Goal: Use online tool/utility

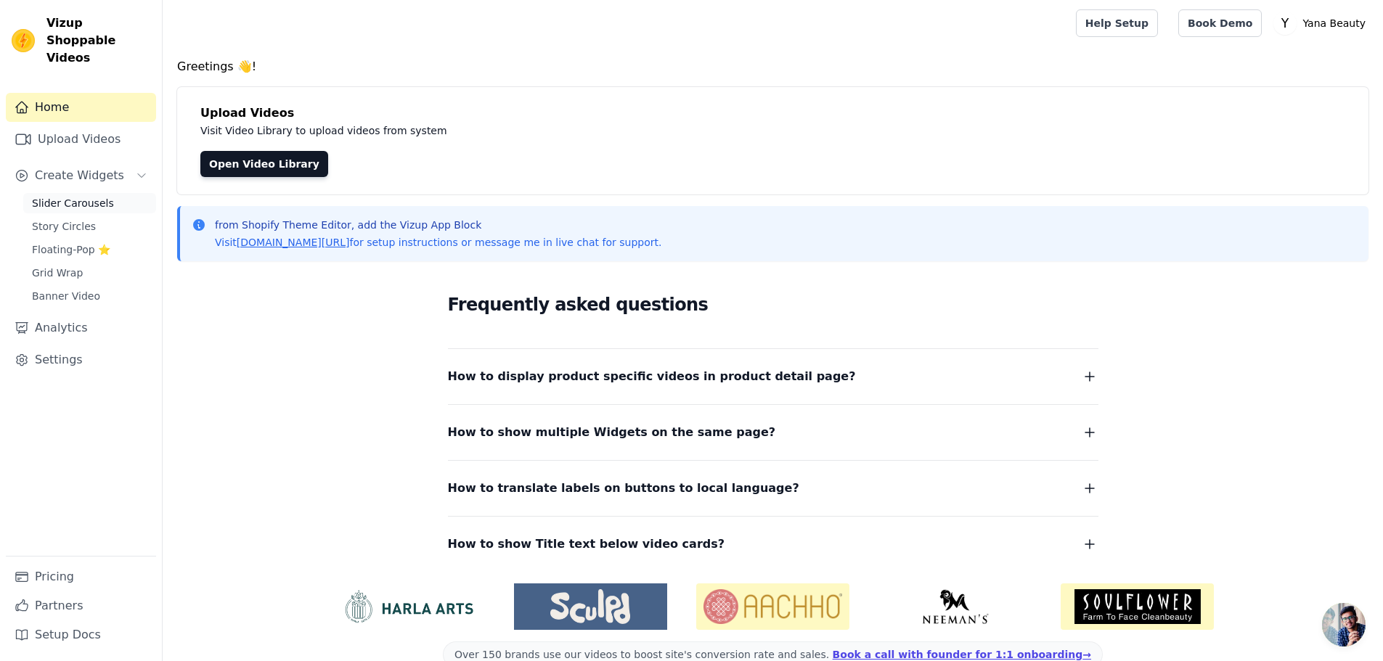
click at [99, 196] on span "Slider Carousels" at bounding box center [73, 203] width 82 height 15
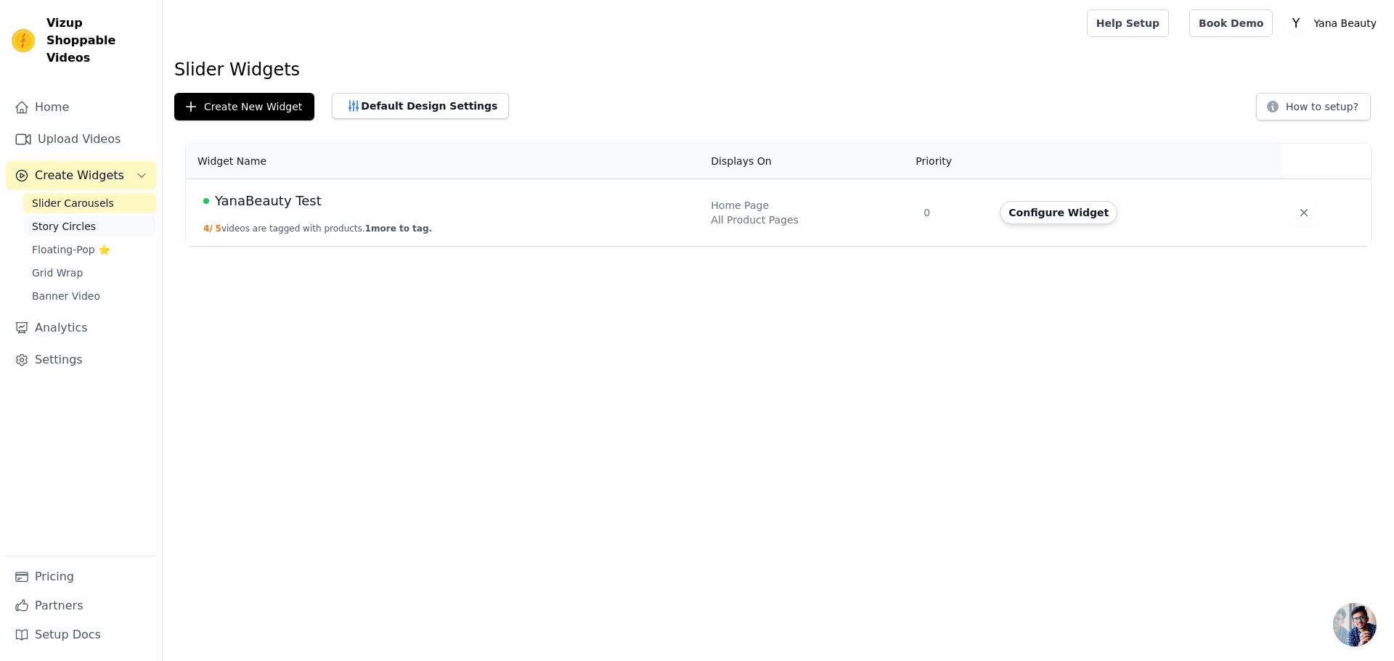
click at [102, 216] on link "Story Circles" at bounding box center [89, 226] width 133 height 20
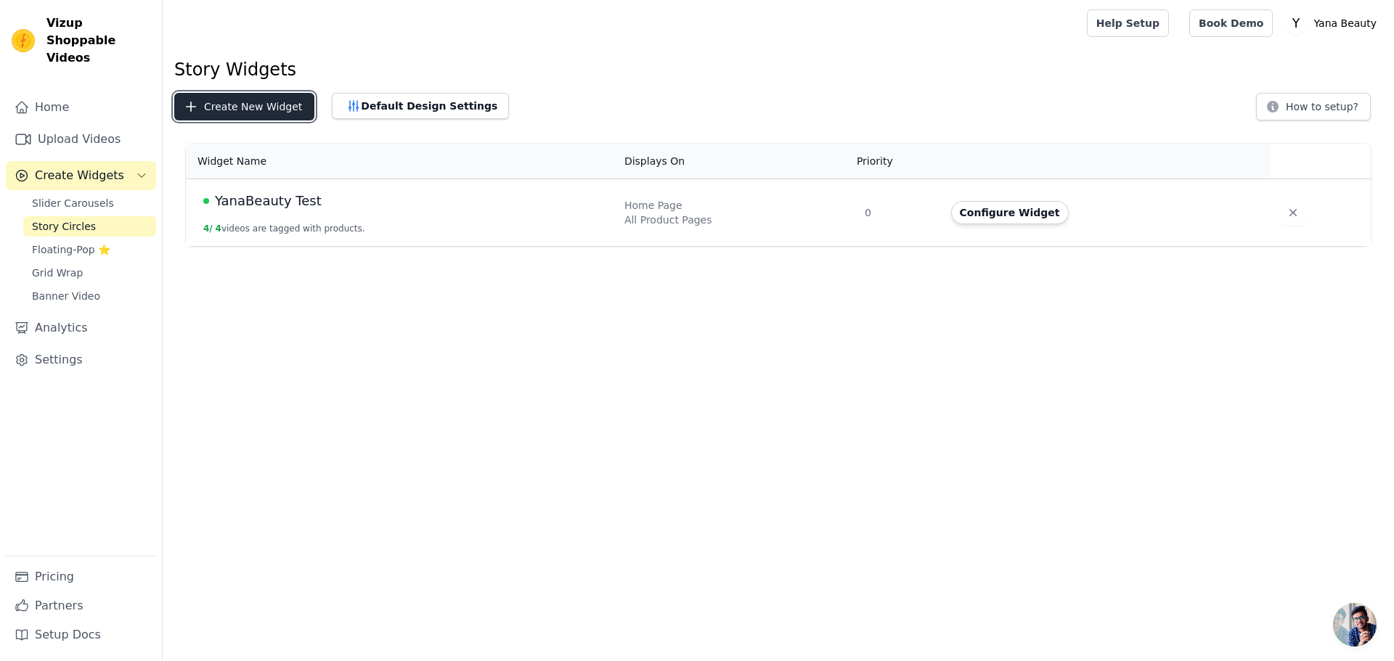
click at [258, 99] on button "Create New Widget" at bounding box center [244, 107] width 140 height 28
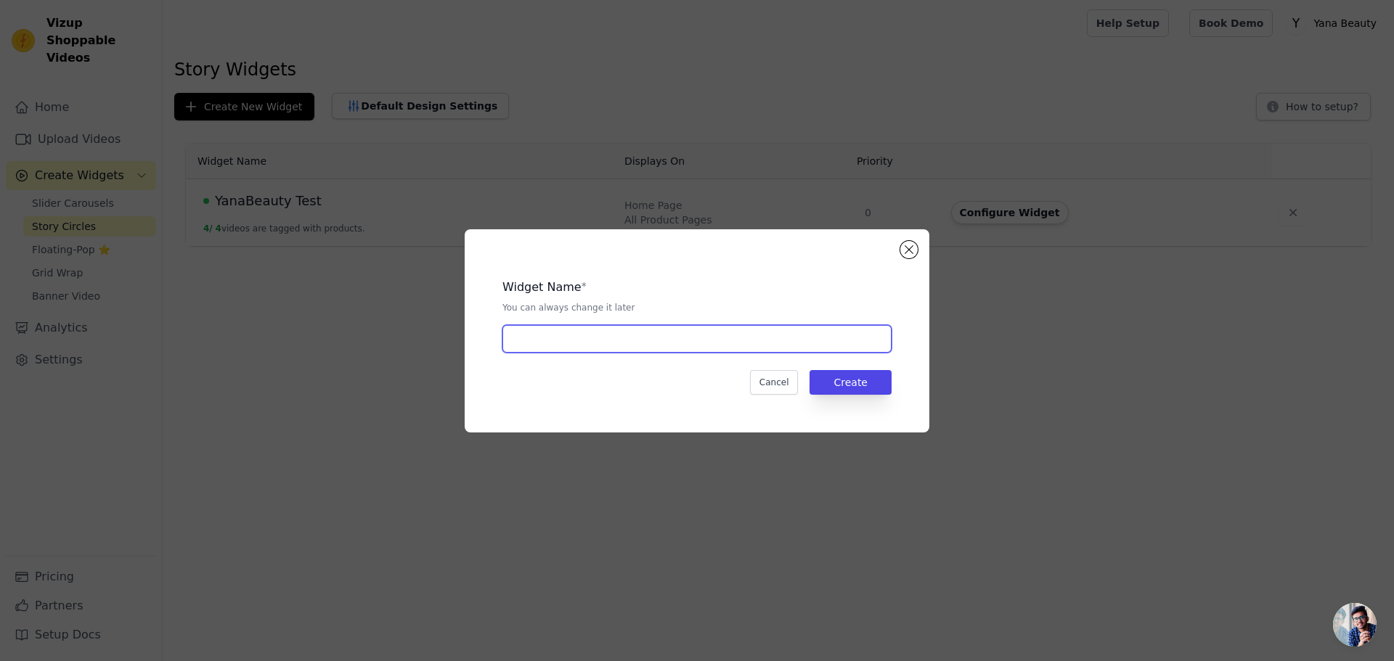
click at [713, 328] on input "text" at bounding box center [696, 339] width 389 height 28
click at [914, 253] on button "Close modal" at bounding box center [908, 249] width 17 height 17
